Goal: Navigation & Orientation: Find specific page/section

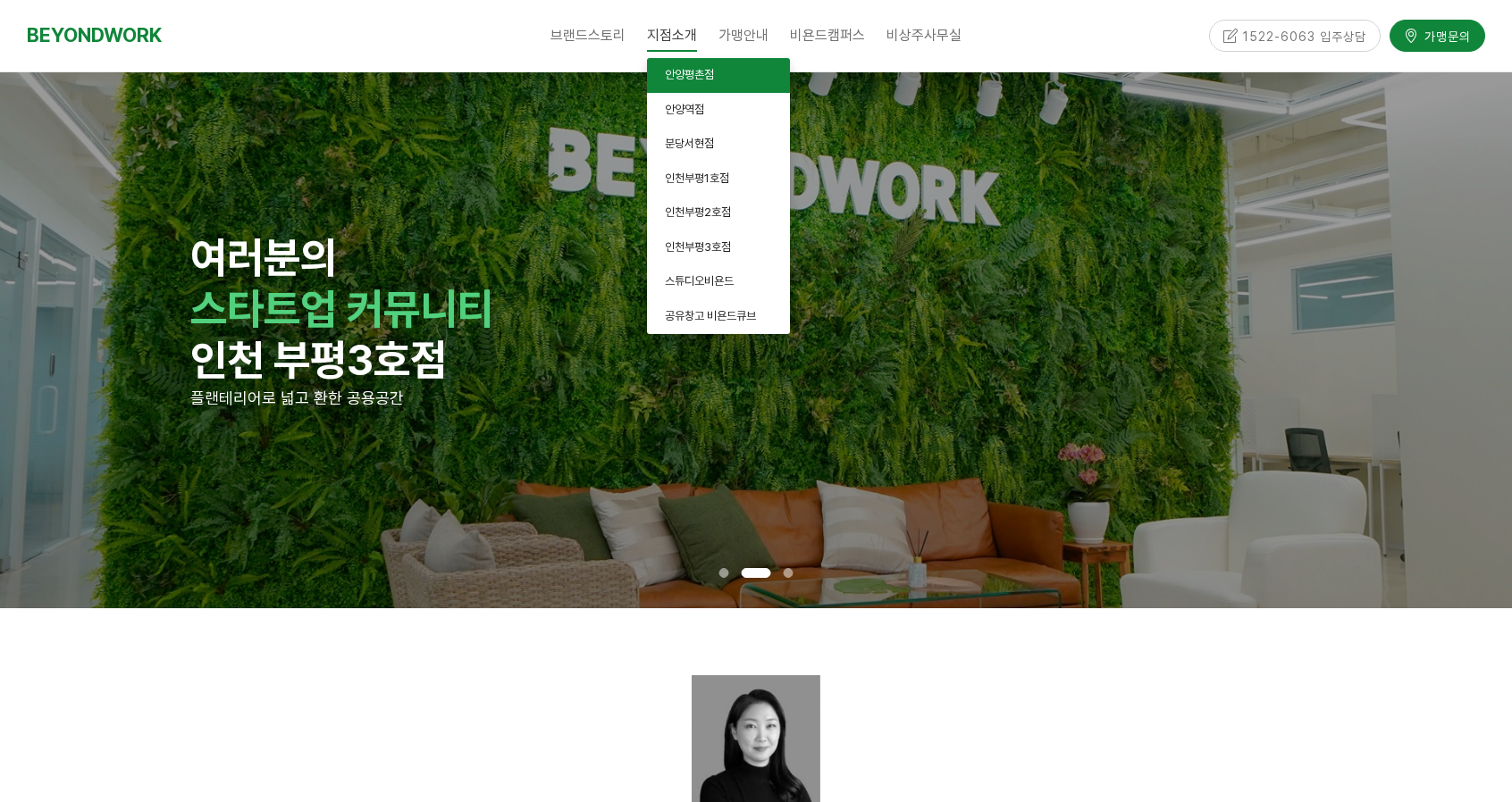
click at [685, 76] on span "안양평촌점" at bounding box center [689, 75] width 49 height 14
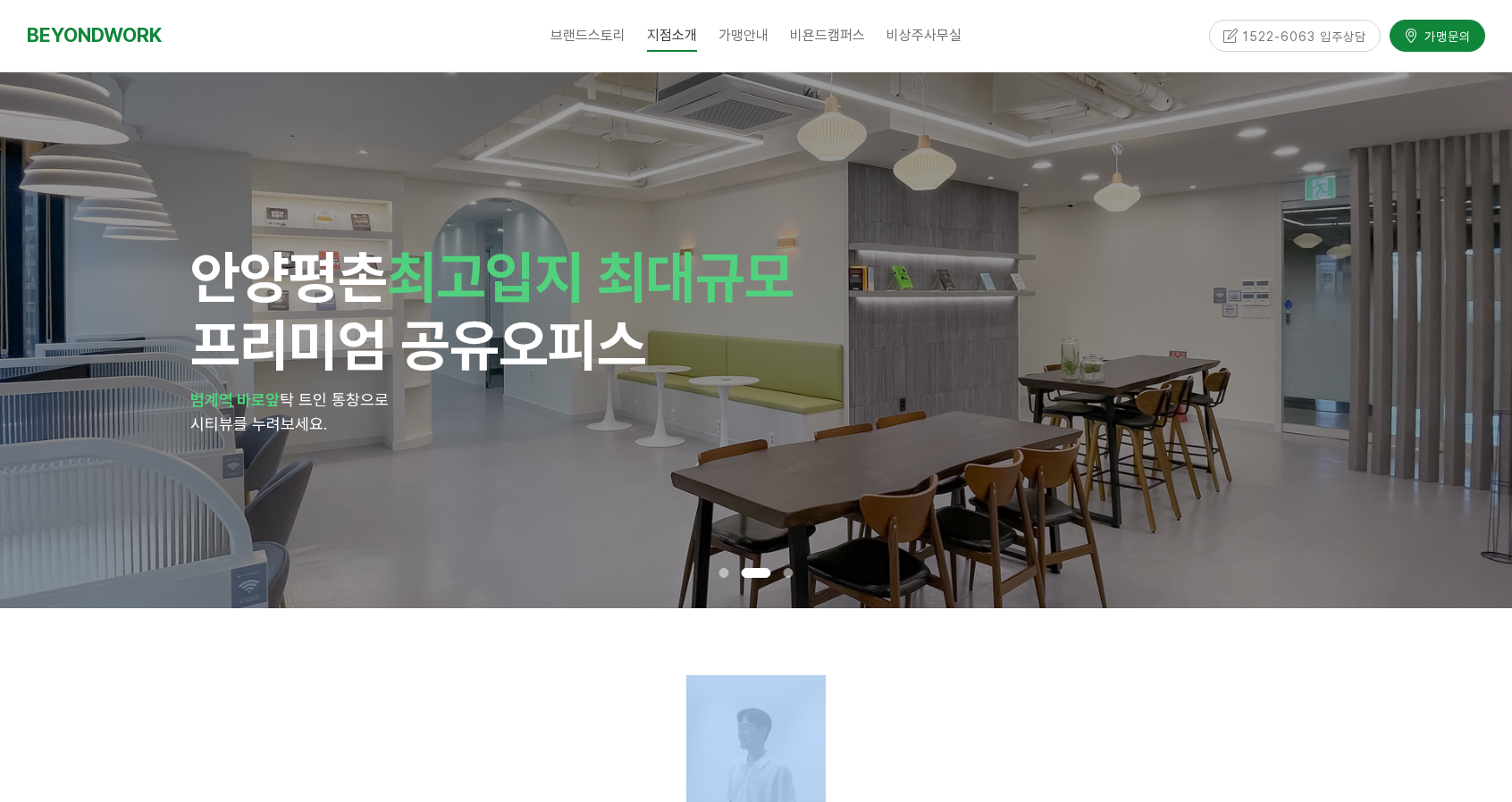
drag, startPoint x: 732, startPoint y: 247, endPoint x: 760, endPoint y: -108, distance: 356.1
click at [760, 0] on html "알림 뒤로 알림 설정 뒤로 더보기 게시물 알림 내 글 반응 내가 작성한 게시물이나 댓글에 다른 사람이 댓글이나 답글을 작성하면 알려줍니다. 공…" at bounding box center [756, 401] width 1512 height 802
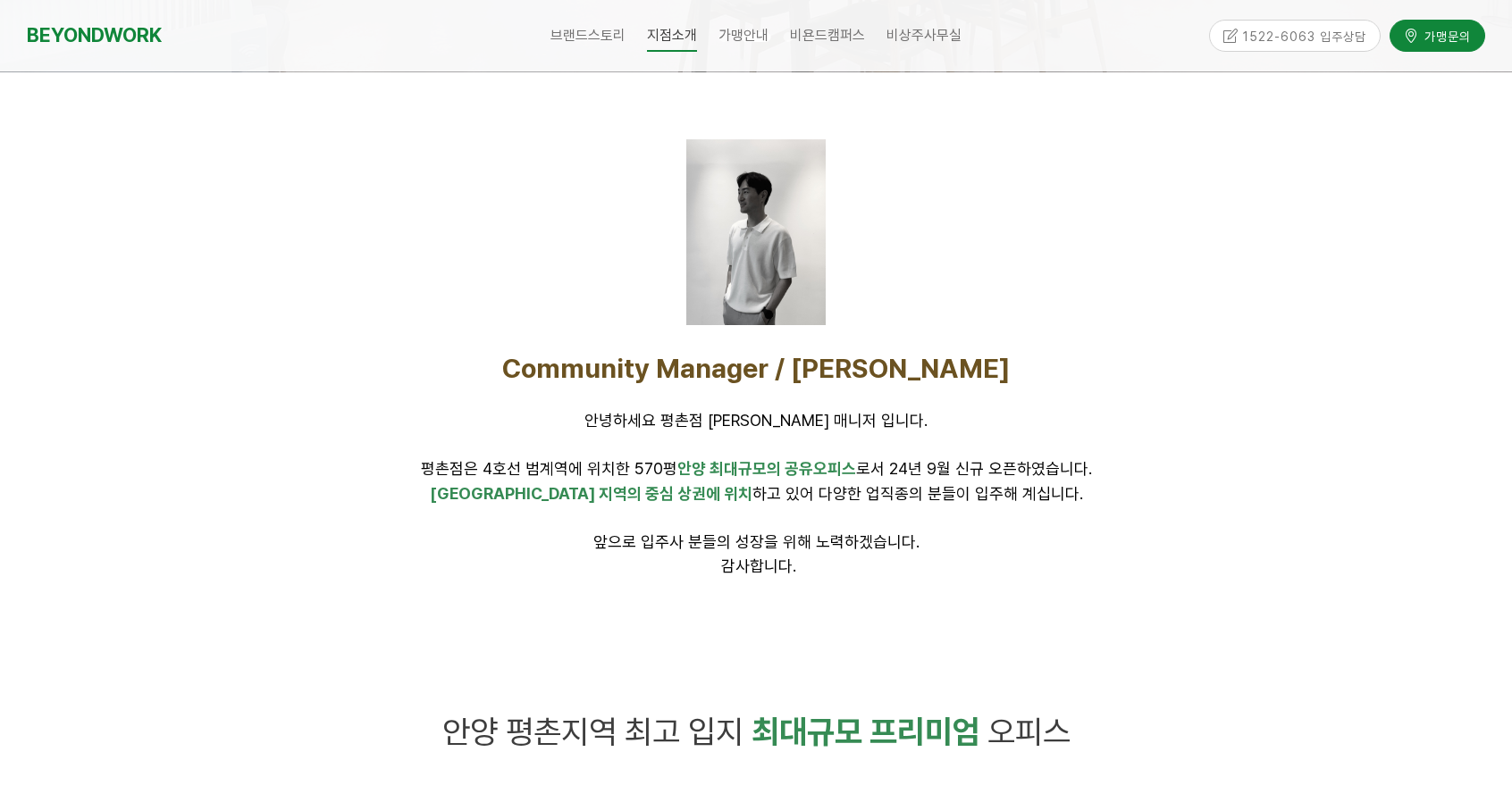
click at [957, 364] on p "Community Manager / 윤태웅" at bounding box center [756, 369] width 1117 height 33
click at [749, 209] on div at bounding box center [756, 232] width 139 height 186
drag, startPoint x: 749, startPoint y: 203, endPoint x: 1023, endPoint y: 160, distance: 277.4
click at [1023, 160] on div at bounding box center [756, 232] width 1117 height 186
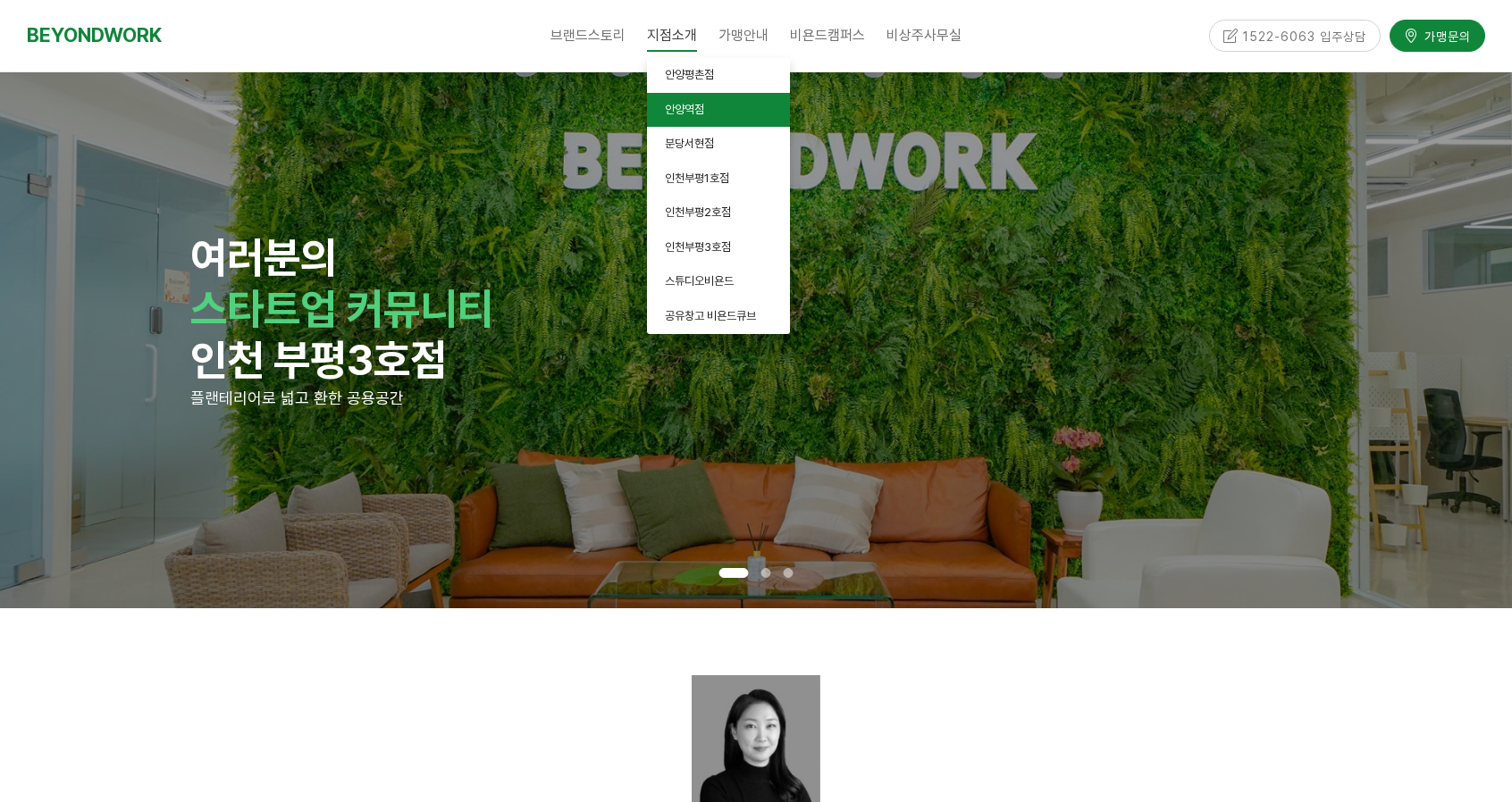
click at [681, 110] on span "안양역점" at bounding box center [684, 110] width 39 height 14
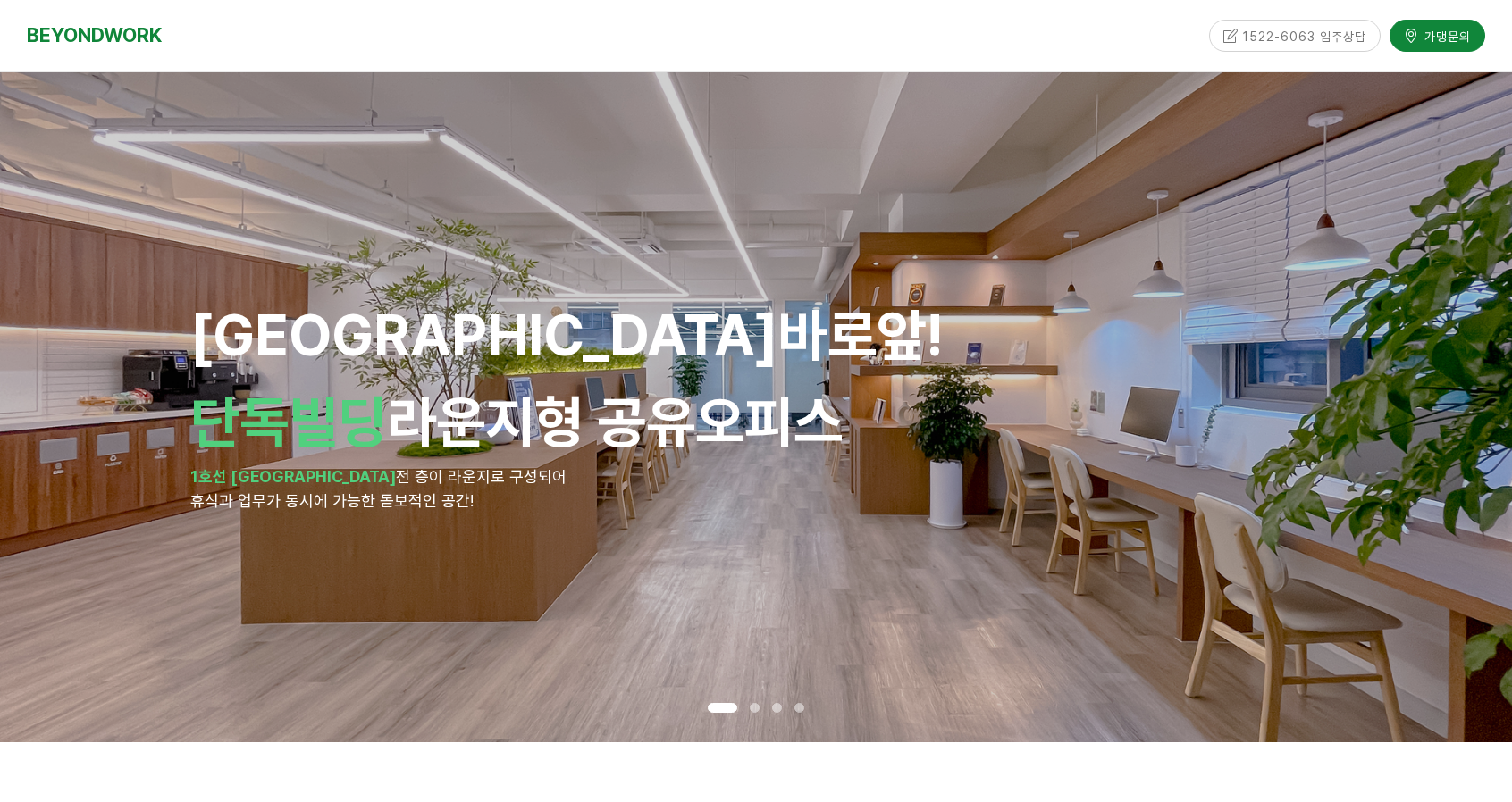
scroll to position [179, 0]
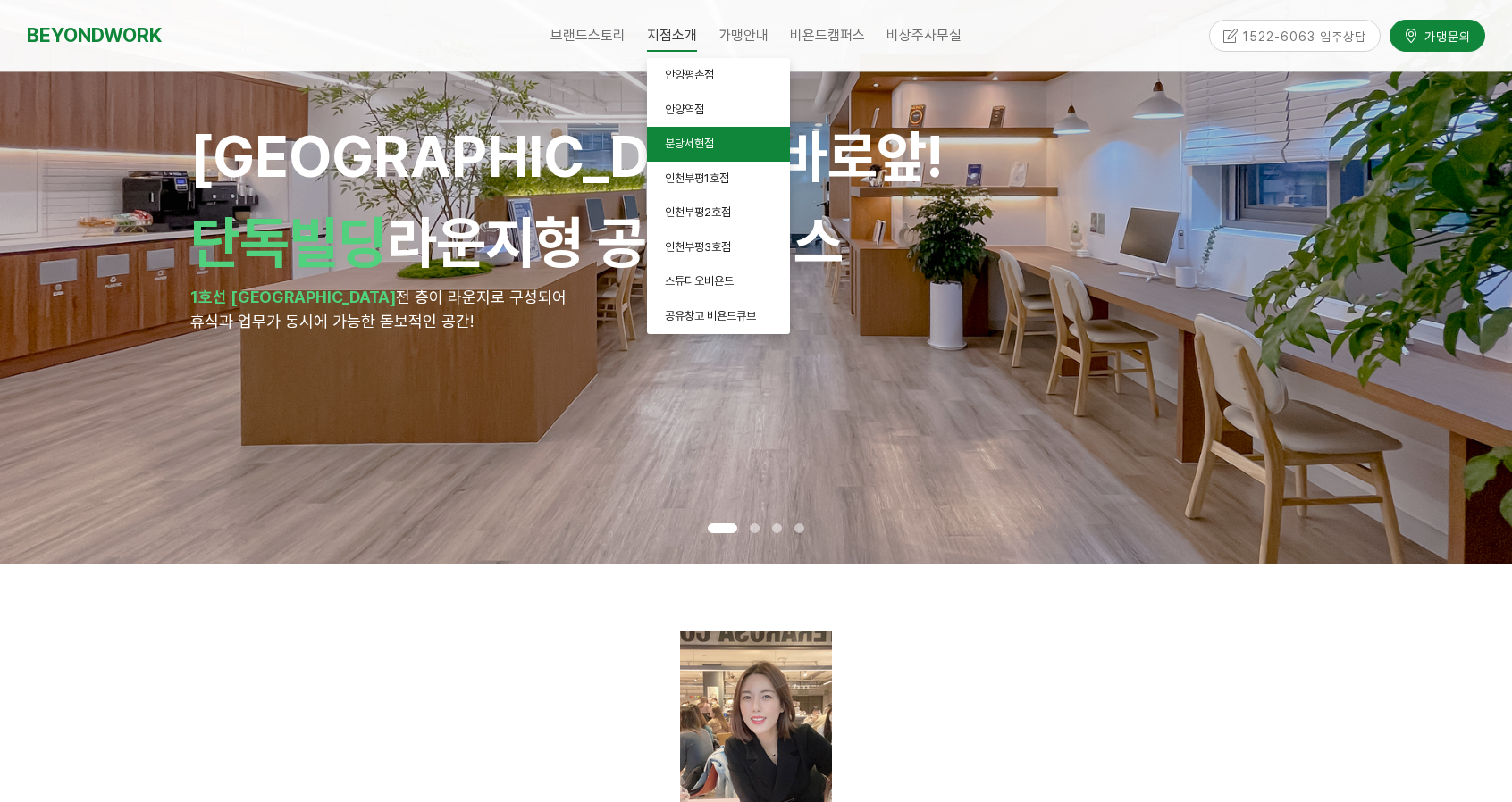
click at [675, 145] on span "분당서현점" at bounding box center [689, 143] width 49 height 14
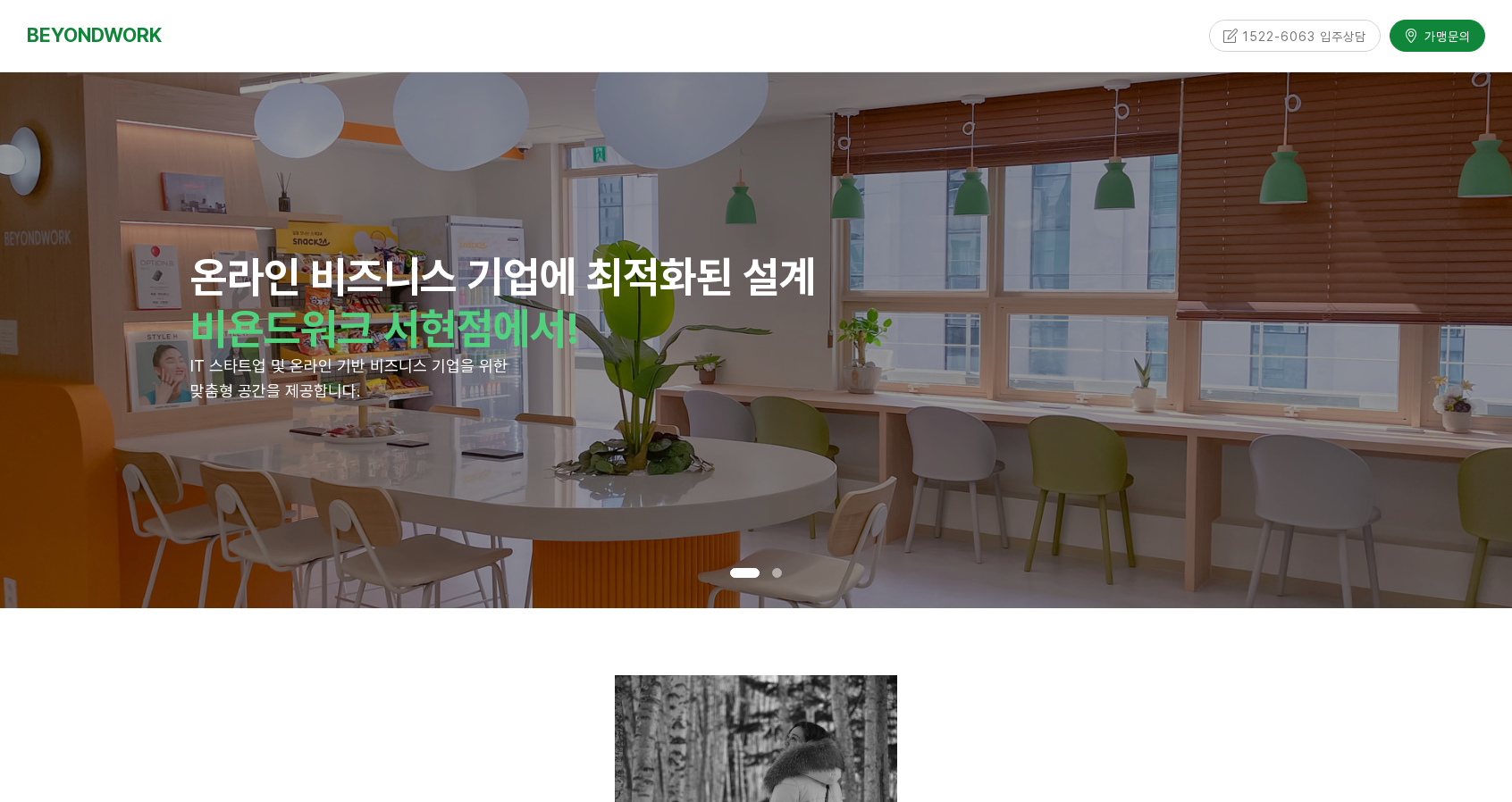
scroll to position [429, 0]
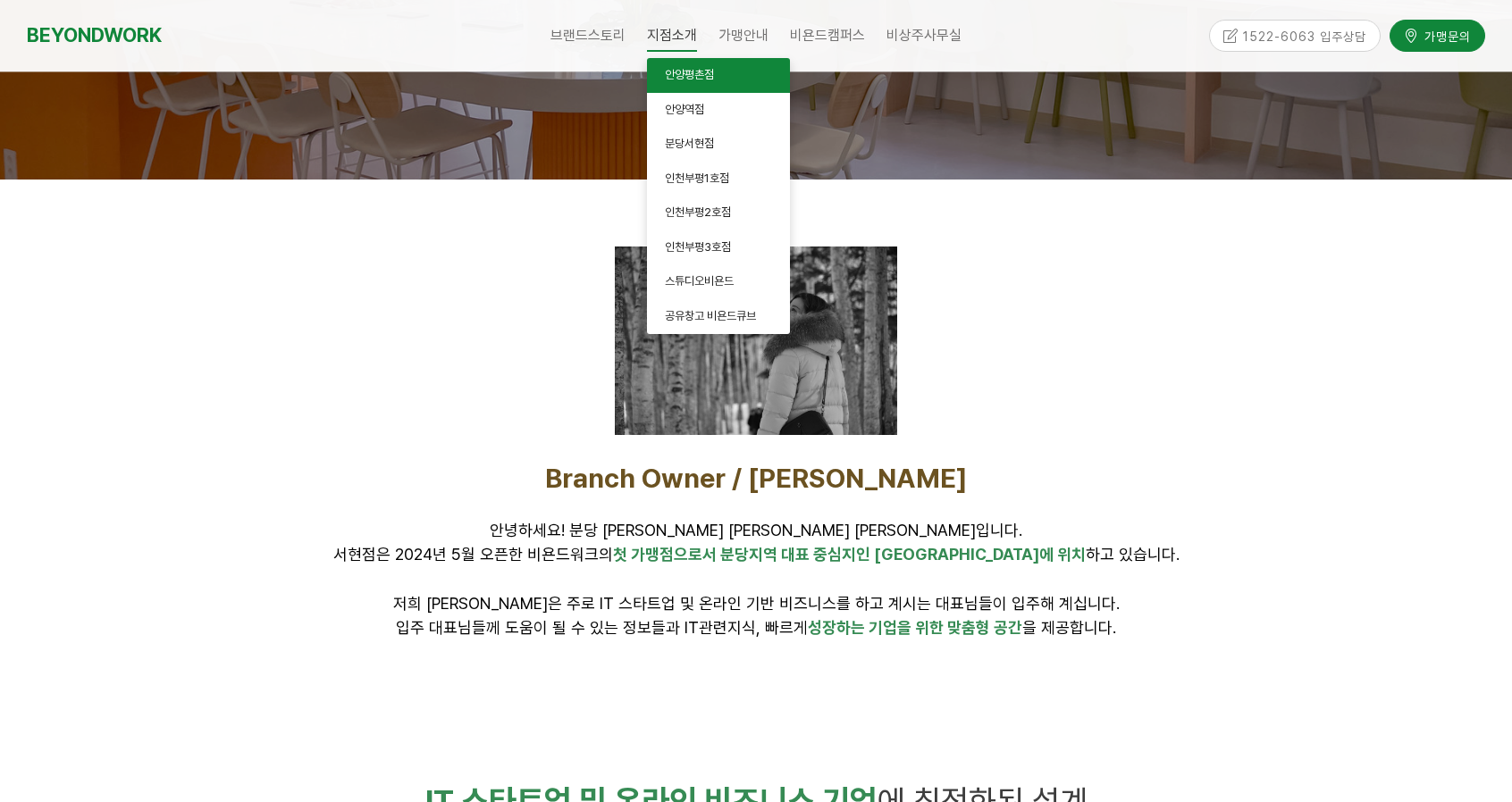
click at [701, 82] on link "안양평촌점" at bounding box center [719, 75] width 143 height 34
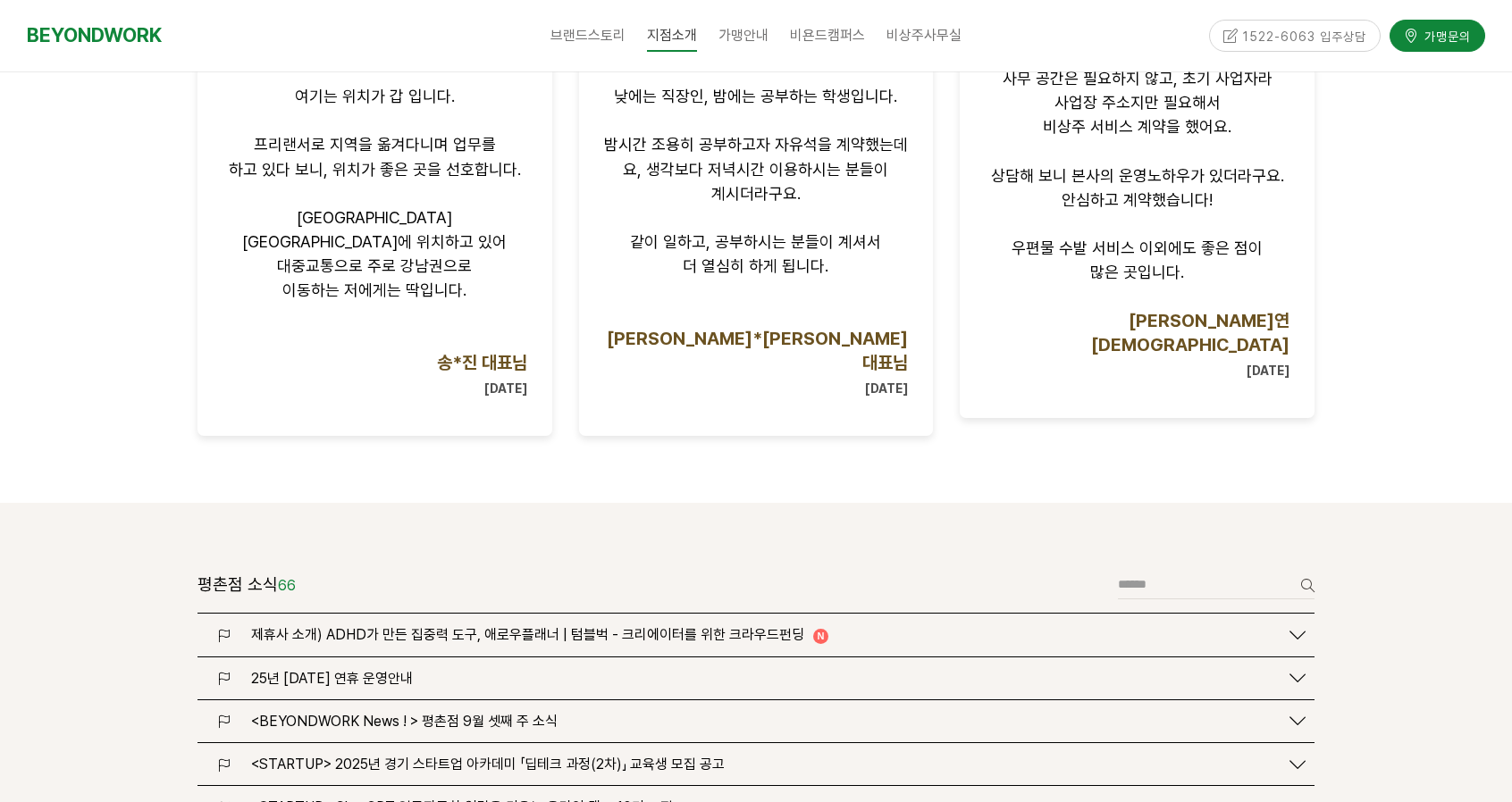
scroll to position [1965, 0]
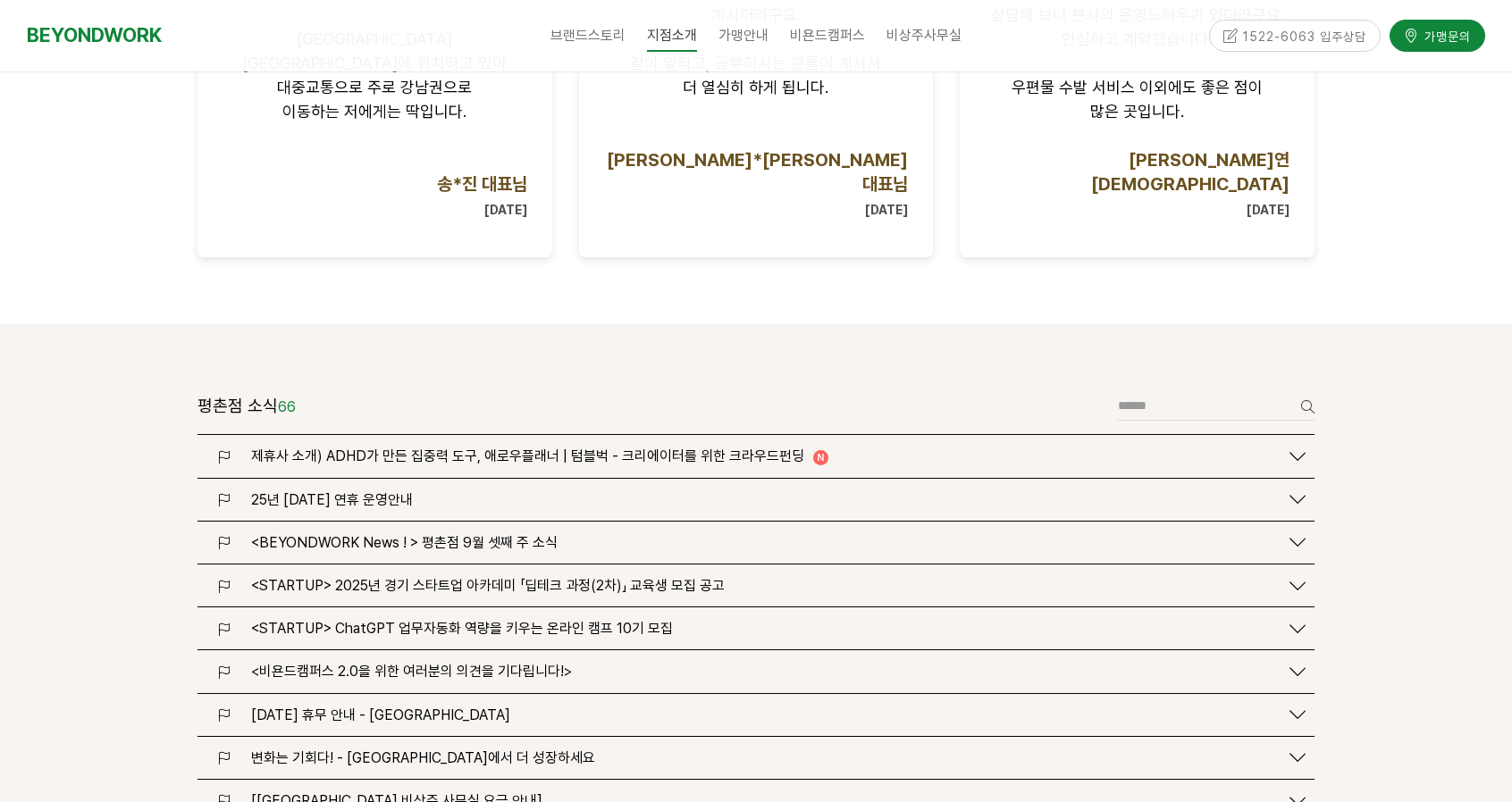
click at [761, 448] on span "제휴사 소개) ADHD가 만든 집중력 도구, 애로우플래너 | 텀블벅 - 크리에이터를 위한 크라우드펀딩" at bounding box center [527, 455] width 553 height 17
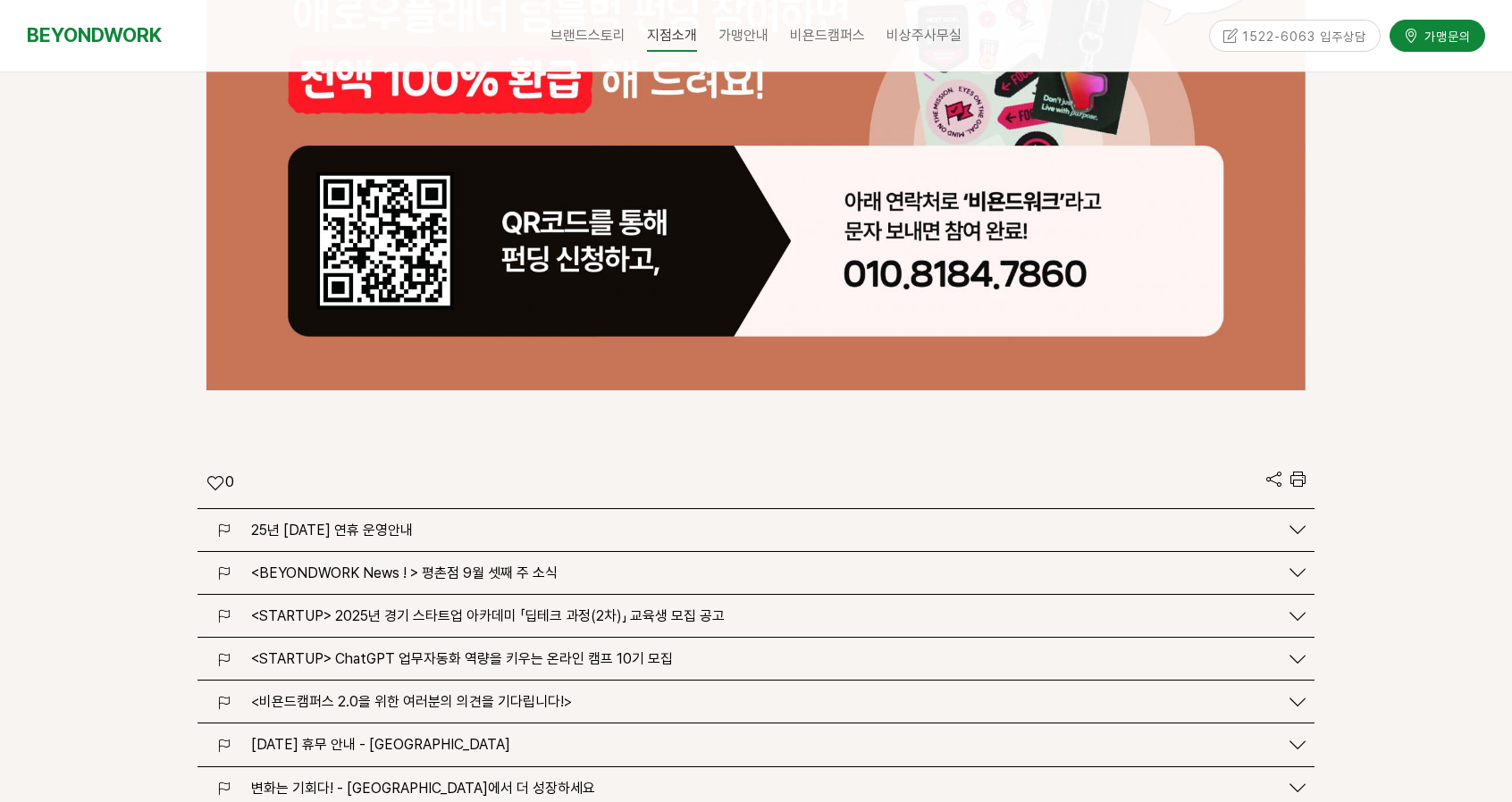
scroll to position [4289, 0]
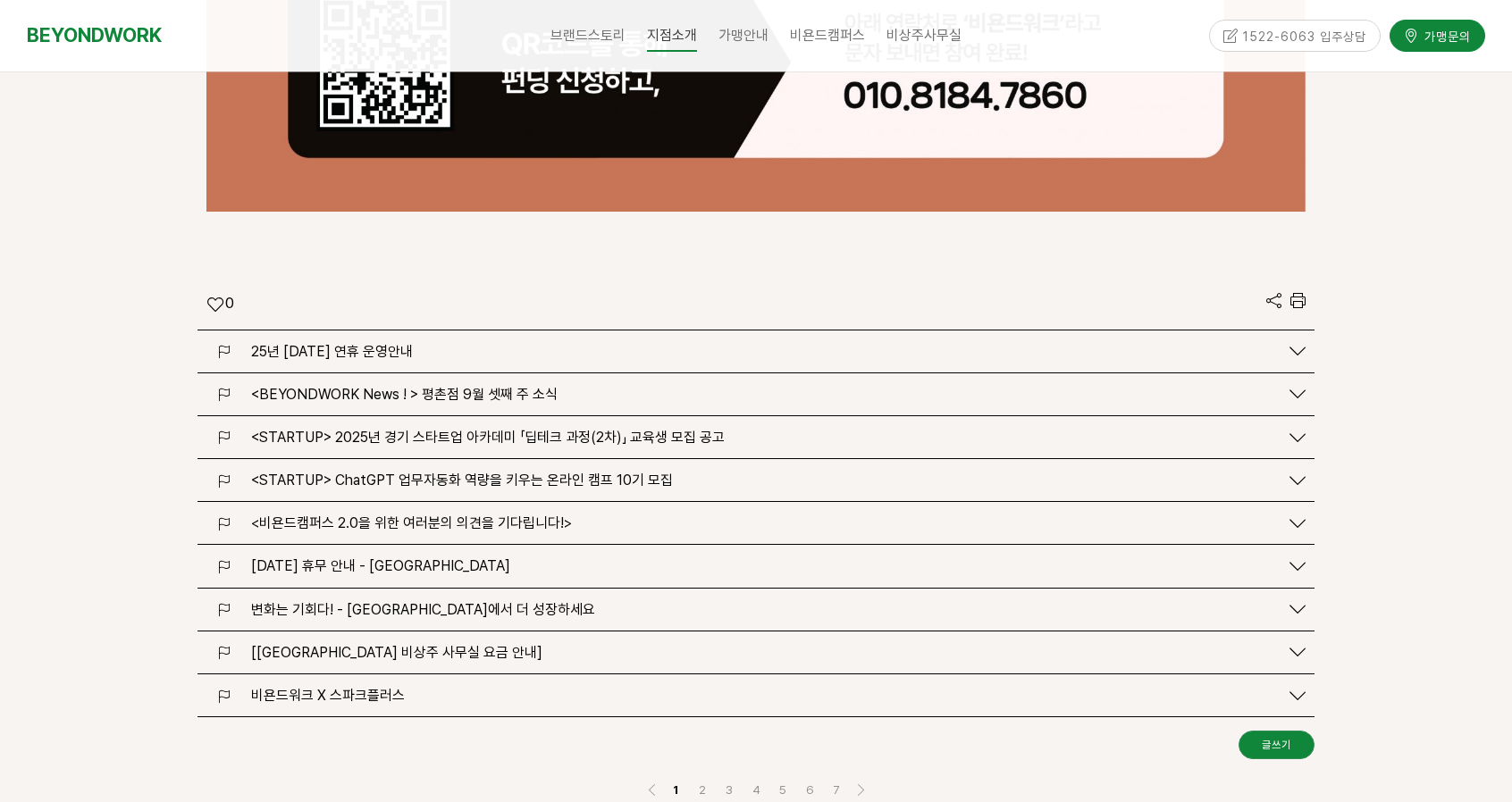
click at [536, 343] on div "25년 [DATE] 연휴 운영안내" at bounding box center [761, 350] width 1037 height 17
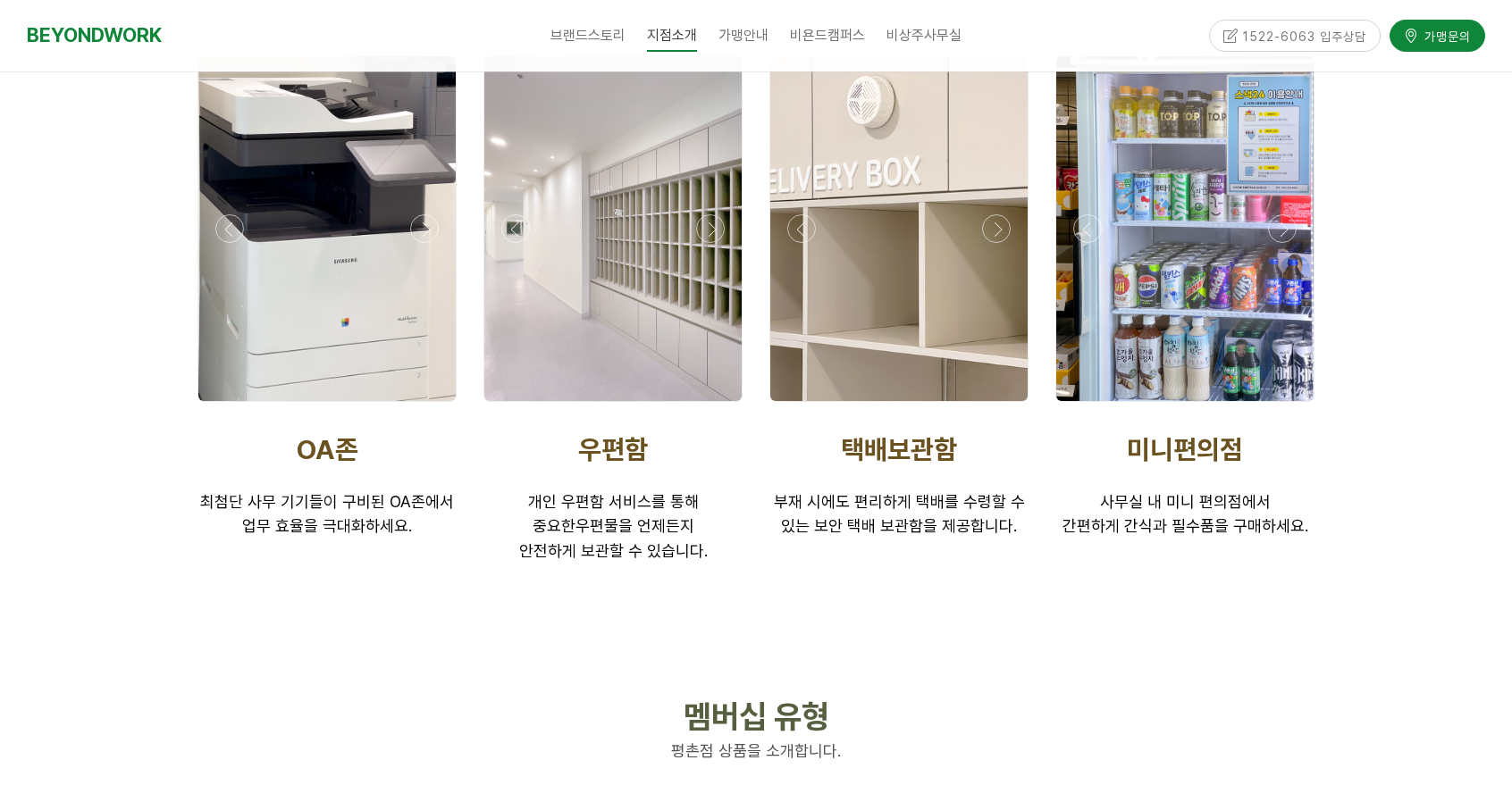
scroll to position [7683, 0]
